Goal: Information Seeking & Learning: Check status

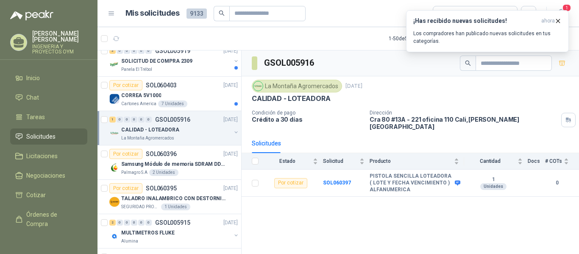
scroll to position [138, 0]
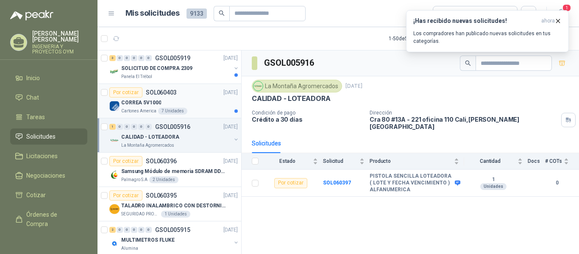
click at [193, 105] on div "CORREA 5V1000" at bounding box center [179, 103] width 117 height 10
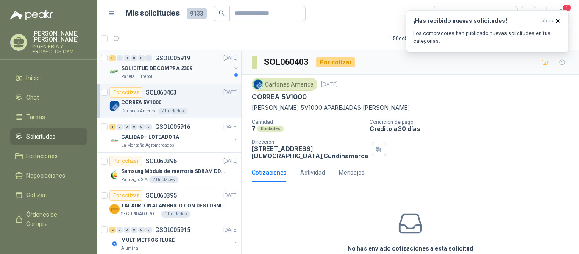
click at [153, 73] on div "SOLICITUD DE COMPRA 2309" at bounding box center [176, 68] width 110 height 10
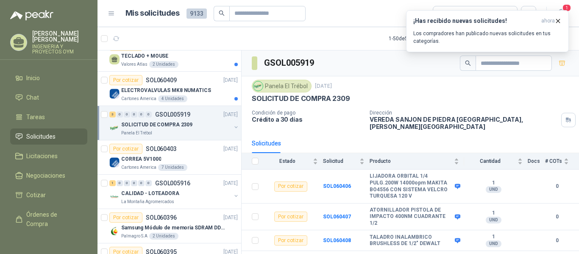
scroll to position [78, 0]
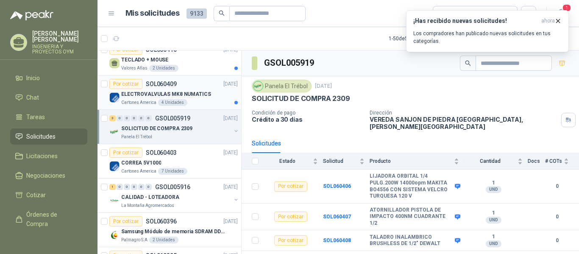
click at [184, 87] on div "Por cotizar SOL060409 [DATE]" at bounding box center [173, 84] width 128 height 10
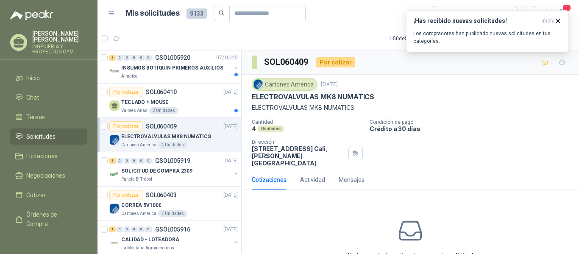
scroll to position [32, 0]
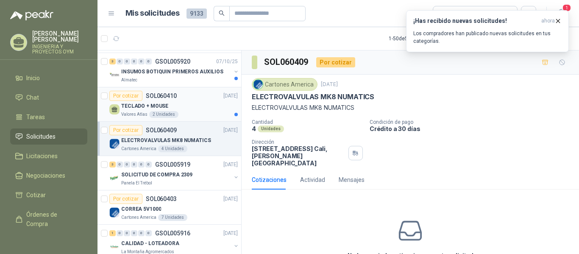
click at [199, 95] on div "Por cotizar SOL060410 [DATE]" at bounding box center [173, 96] width 128 height 10
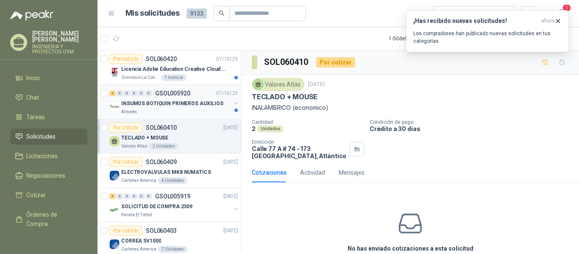
click at [211, 100] on p "INSUMOS BOTIQUIN PRIMEROS AUXILIOS" at bounding box center [172, 104] width 102 height 8
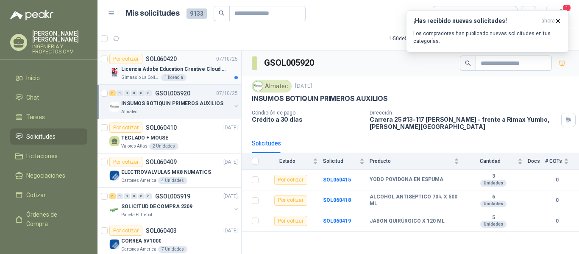
click at [197, 73] on p "Licencia Adobe Education Creative Cloud for enterprise license lab and classroom" at bounding box center [174, 69] width 106 height 8
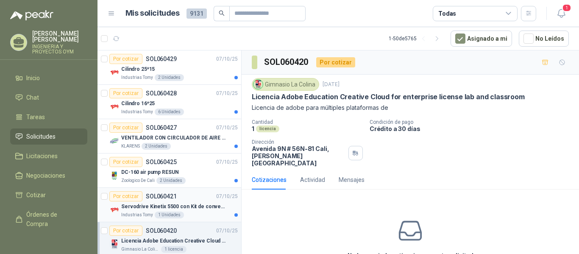
click at [192, 201] on div "Por cotizar SOL060421 [DATE]" at bounding box center [173, 196] width 128 height 10
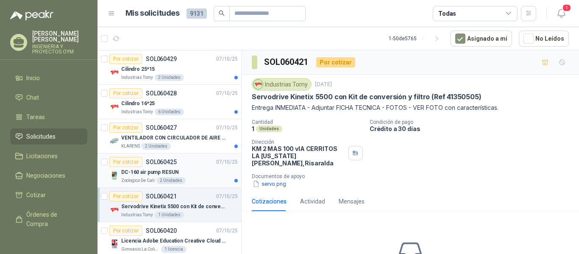
click at [189, 173] on div "DC-160 air pump RESUN" at bounding box center [179, 172] width 117 height 10
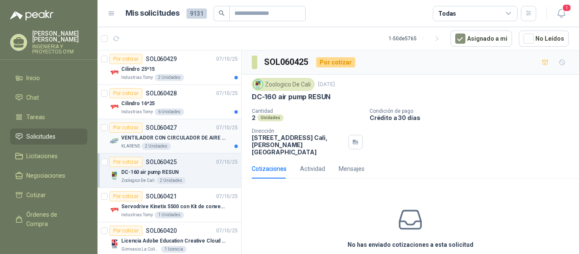
click at [187, 132] on div "Por cotizar SOL060427 [DATE]" at bounding box center [173, 128] width 128 height 10
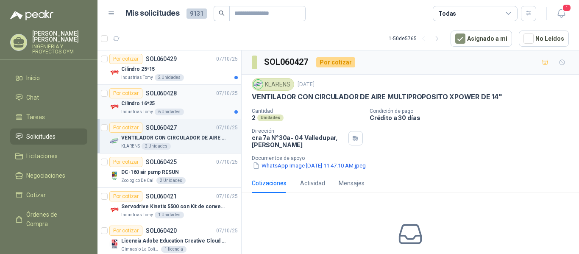
click at [202, 113] on div "Industrias Tomy 6 Unidades" at bounding box center [179, 112] width 117 height 7
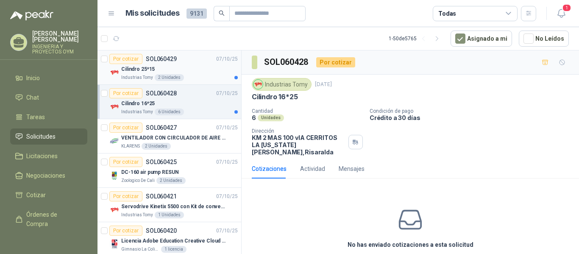
click at [219, 67] on div "Cilindro 25*15" at bounding box center [179, 69] width 117 height 10
